Goal: Find specific page/section: Find specific page/section

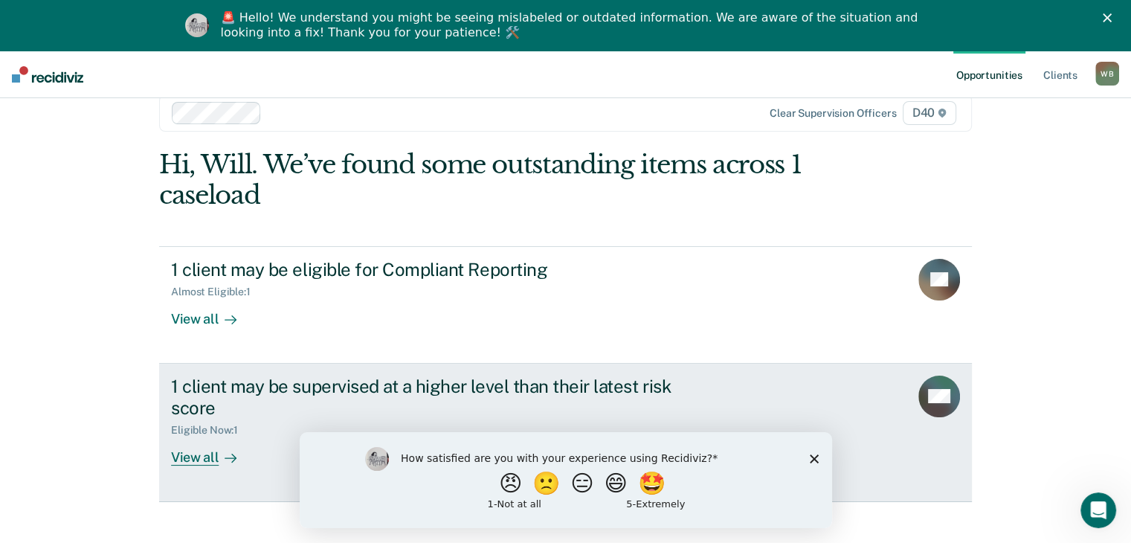
scroll to position [51, 0]
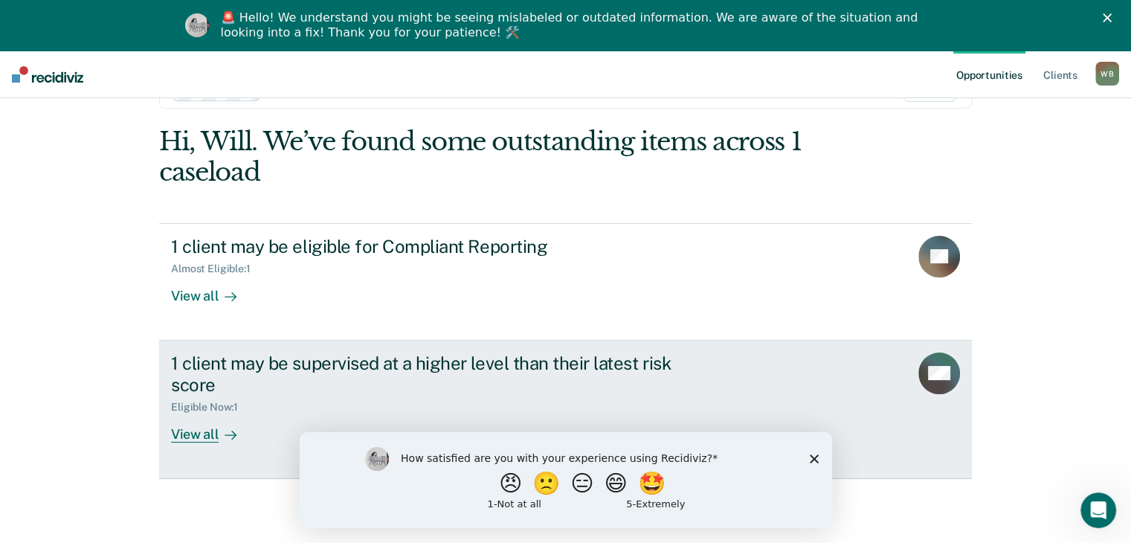
click at [204, 435] on div "View all" at bounding box center [212, 427] width 83 height 29
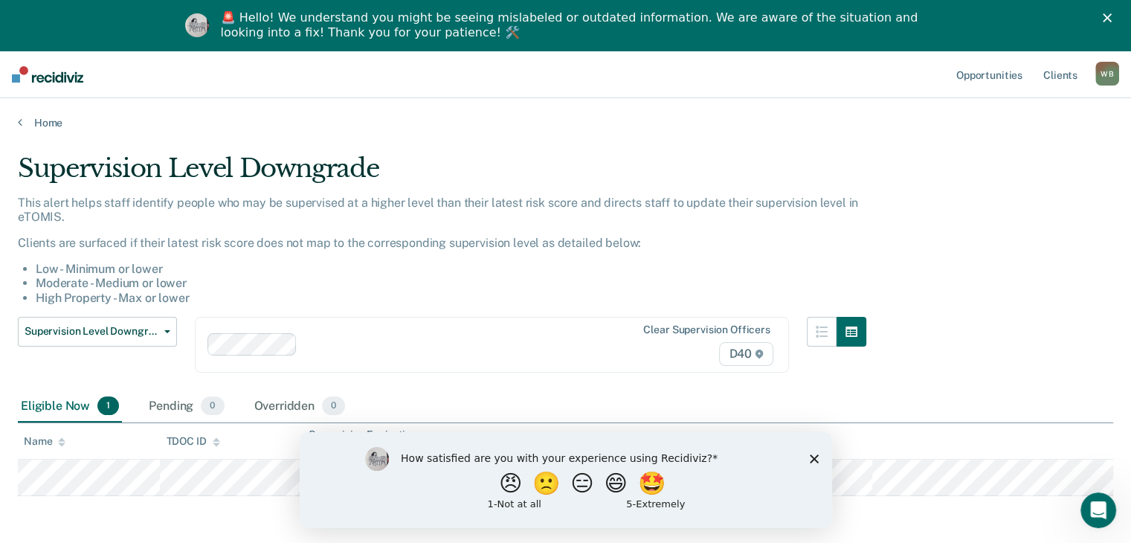
scroll to position [51, 0]
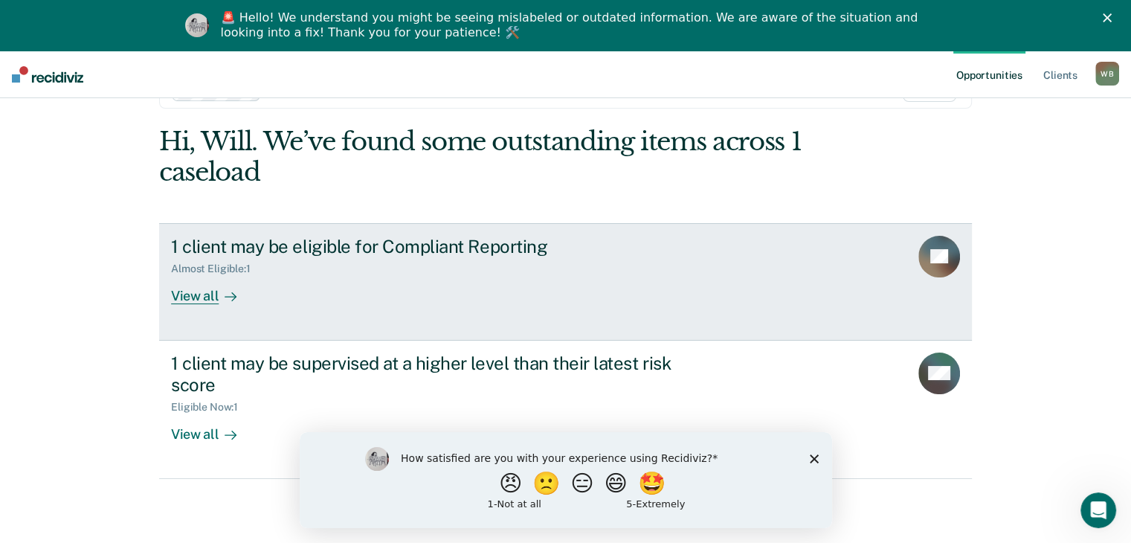
click at [329, 288] on div "1 client may be eligible for Compliant Reporting Almost Eligible : 1 View all" at bounding box center [450, 270] width 558 height 68
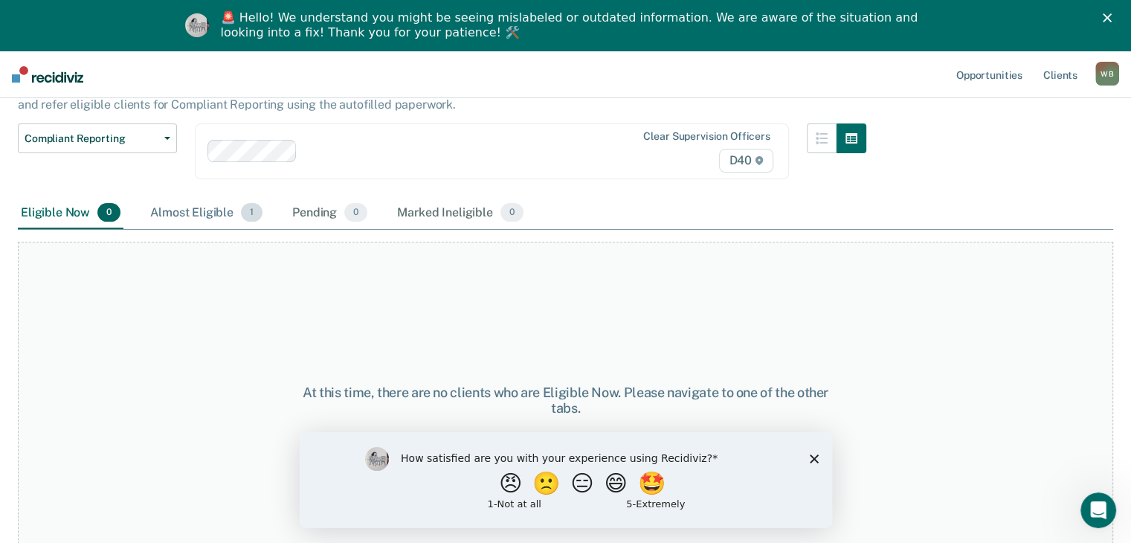
scroll to position [126, 0]
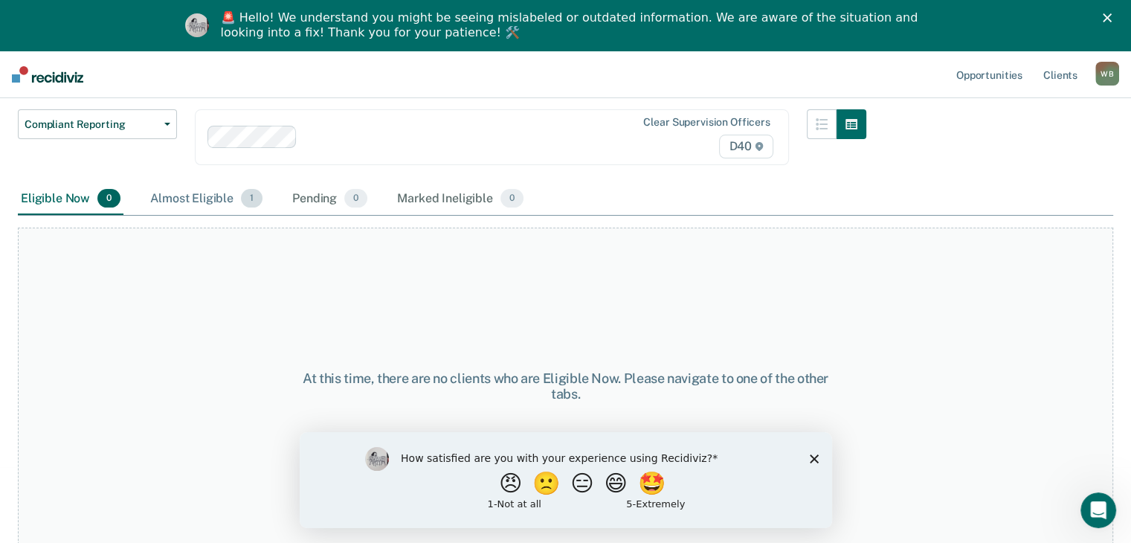
click at [216, 190] on div "Almost Eligible 1" at bounding box center [206, 199] width 118 height 33
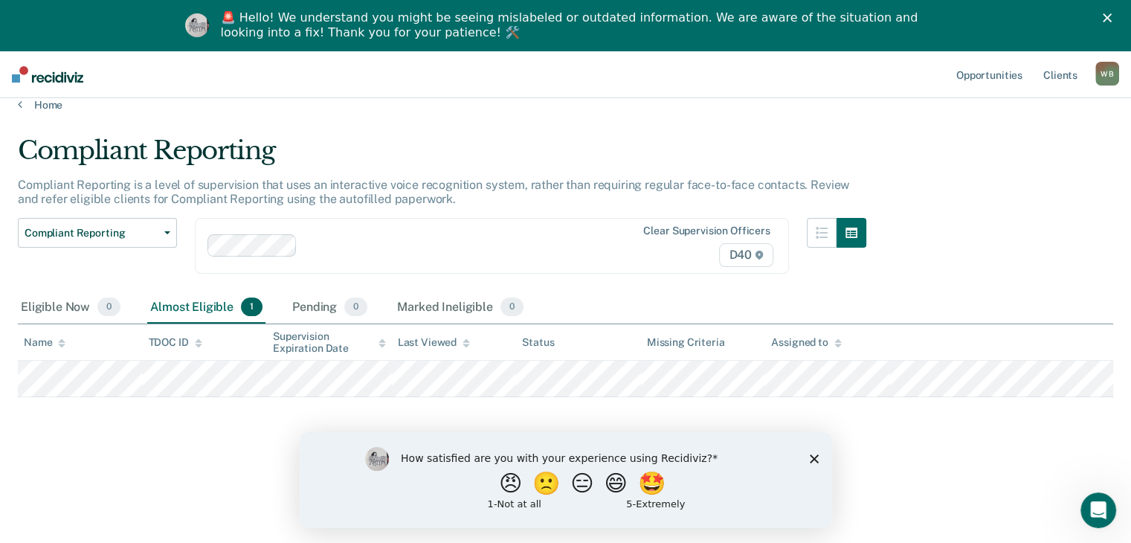
scroll to position [0, 0]
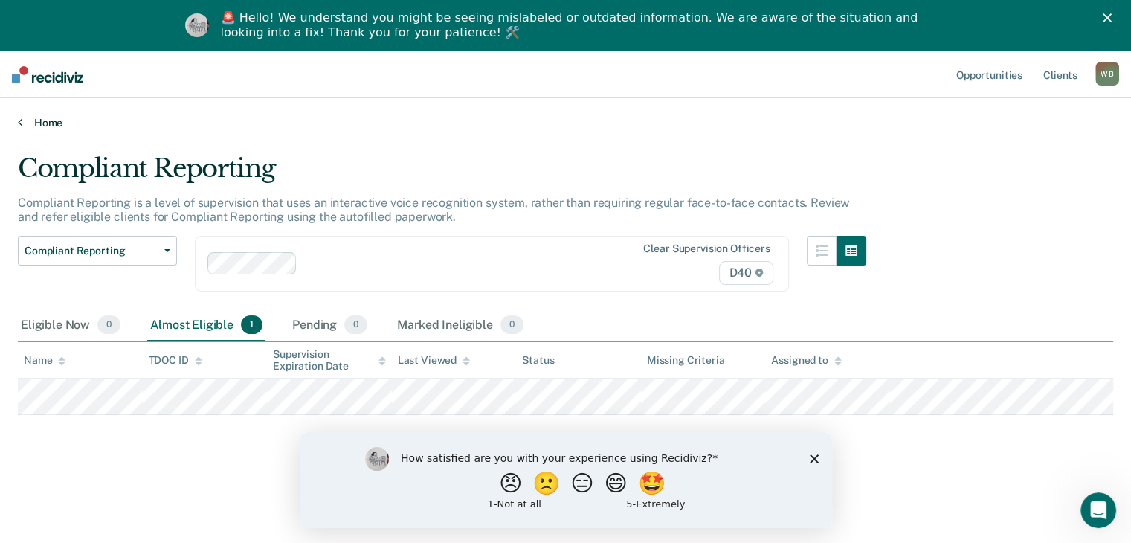
click at [39, 126] on link "Home" at bounding box center [565, 122] width 1095 height 13
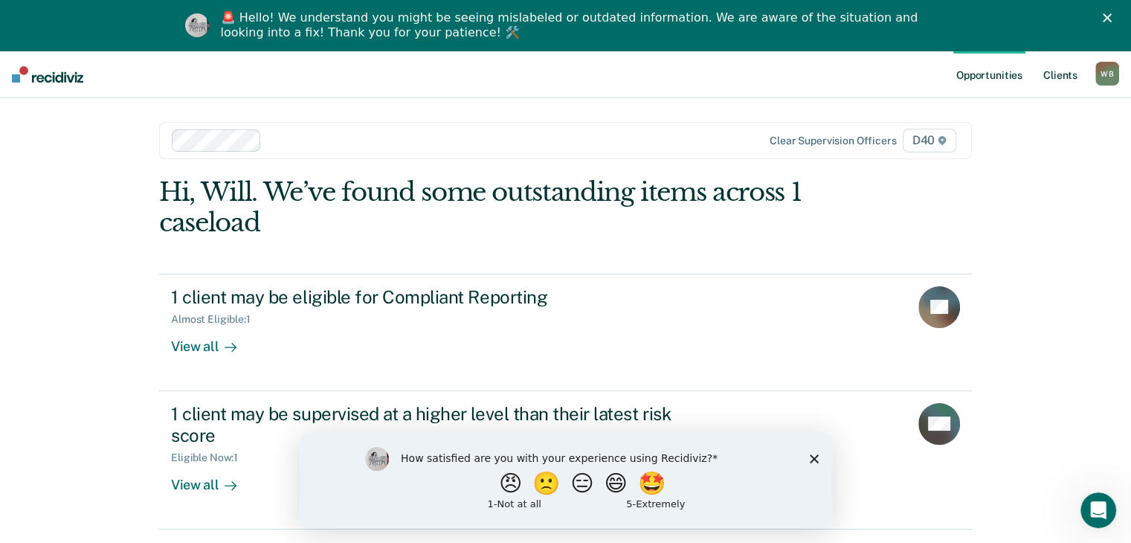
click at [1060, 73] on link "Client s" at bounding box center [1060, 75] width 40 height 48
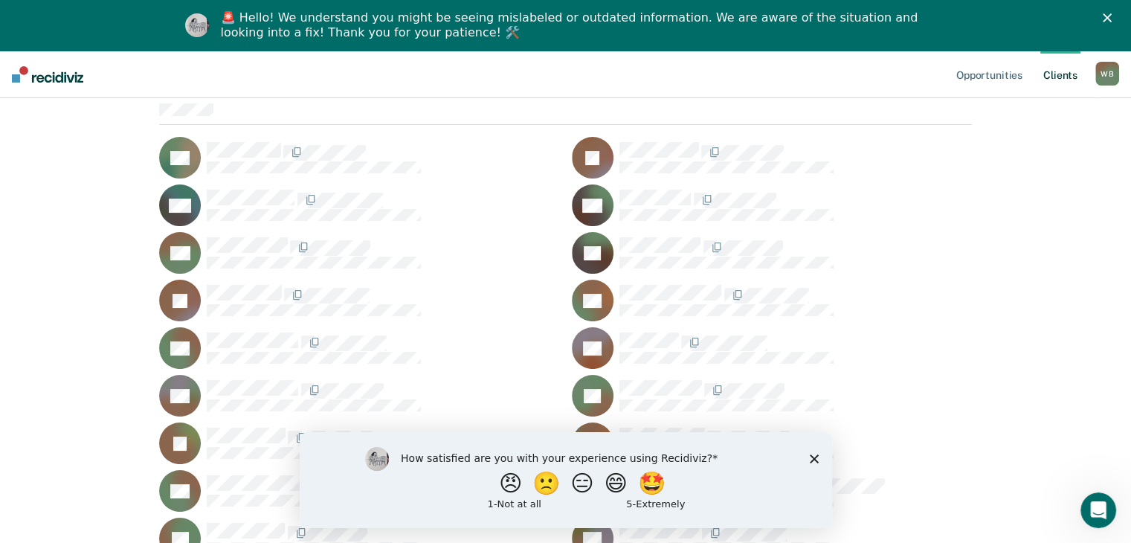
scroll to position [297, 0]
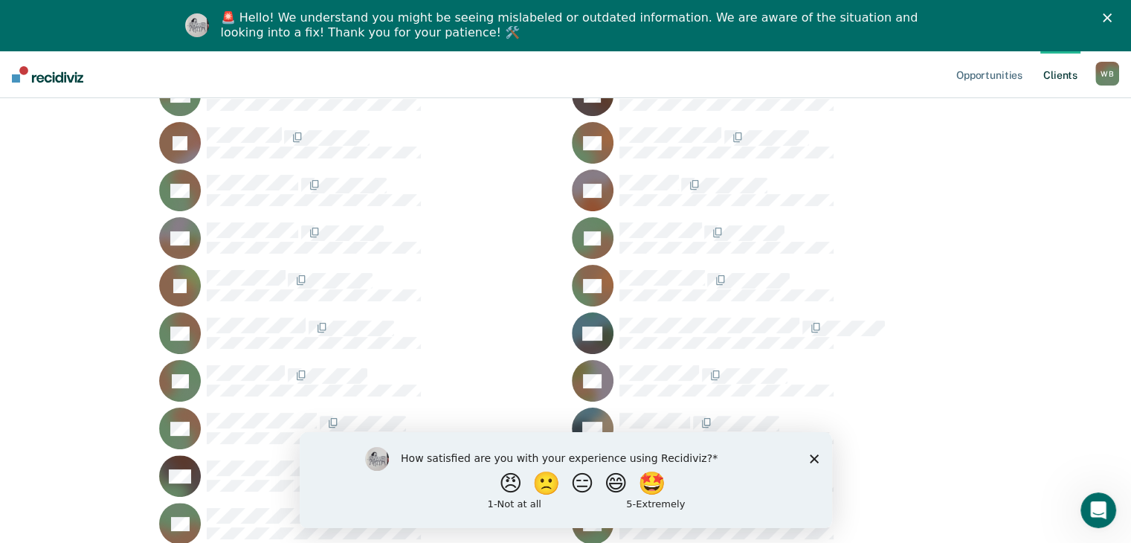
click at [814, 457] on polygon "Close survey" at bounding box center [813, 458] width 9 height 9
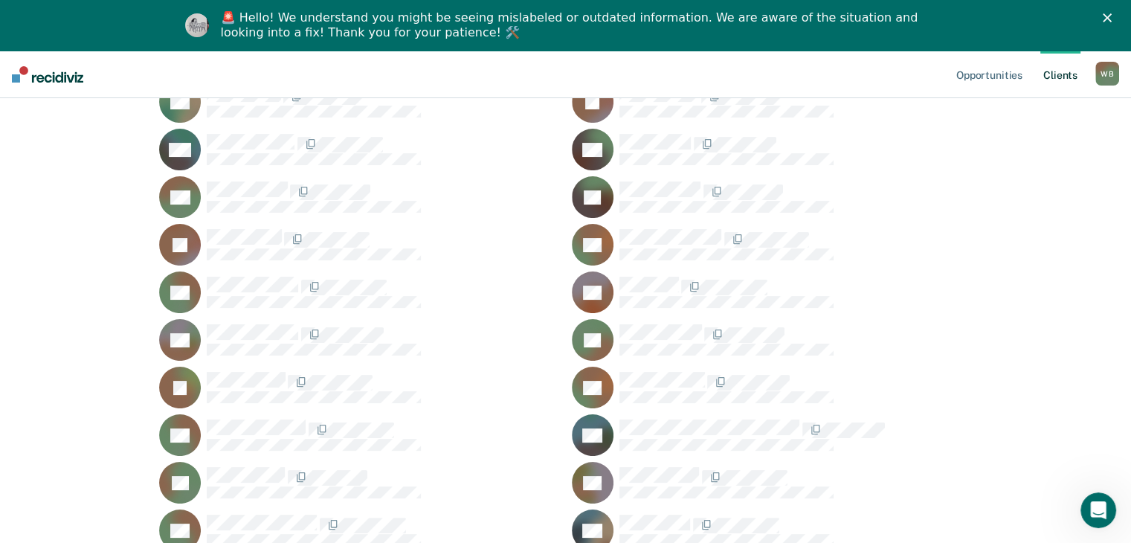
scroll to position [0, 0]
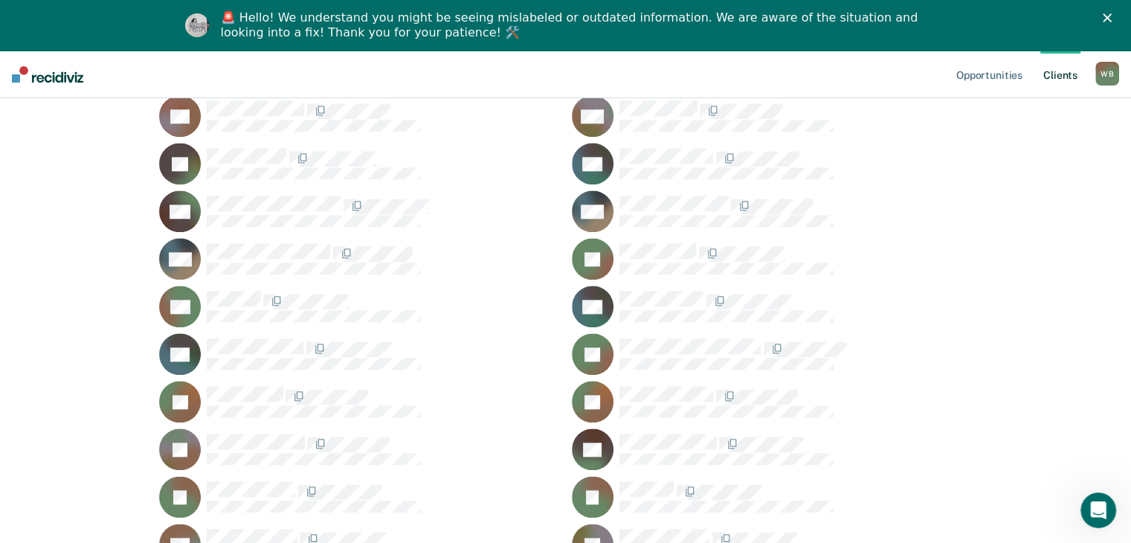
scroll to position [1636, 0]
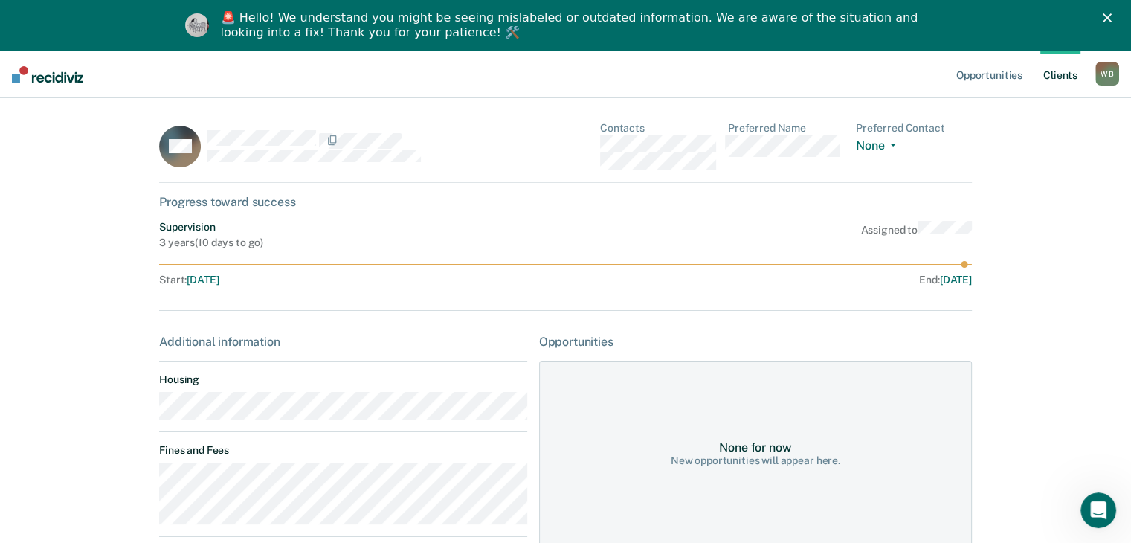
click at [1121, 13] on div "🚨 Hello! We understand you might be seeing mislabeled or outdated information. …" at bounding box center [565, 25] width 1131 height 39
click at [1112, 13] on icon "Close" at bounding box center [1107, 17] width 9 height 9
